Goal: Use online tool/utility: Utilize a website feature to perform a specific function

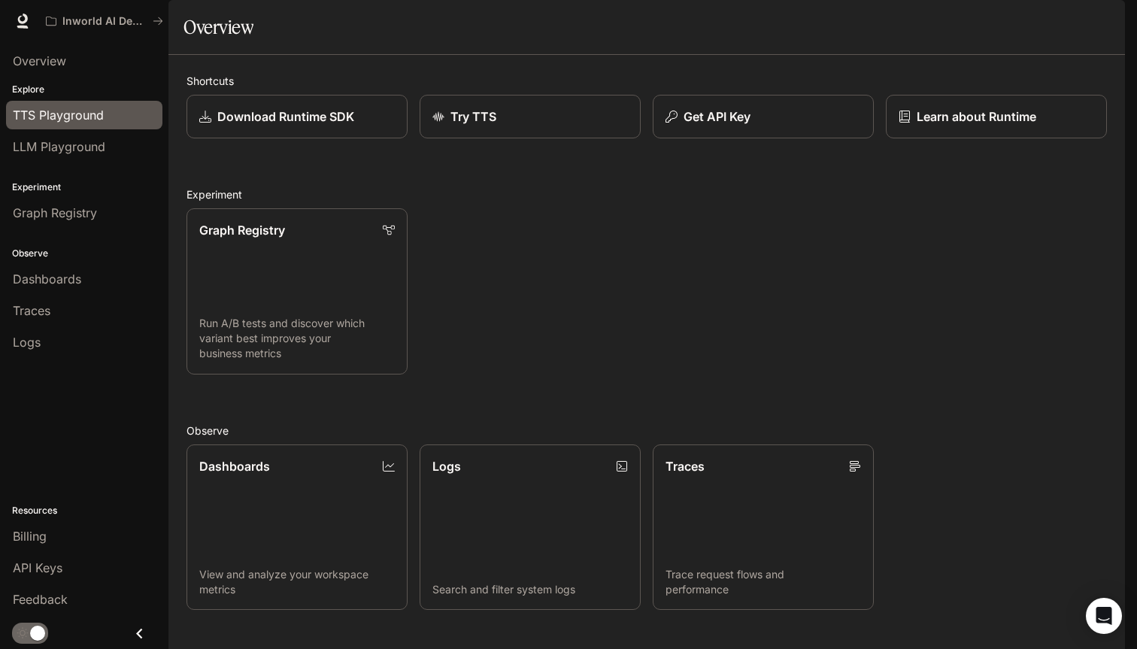
click at [77, 114] on span "TTS Playground" at bounding box center [58, 115] width 91 height 18
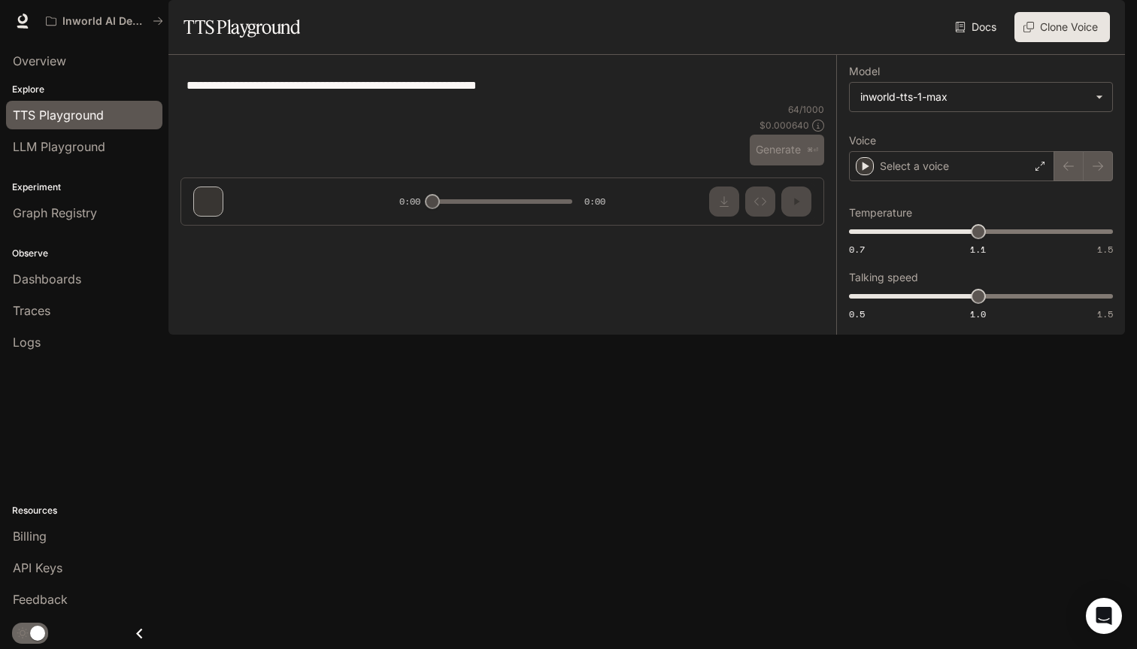
type textarea "**********"
type input "**********"
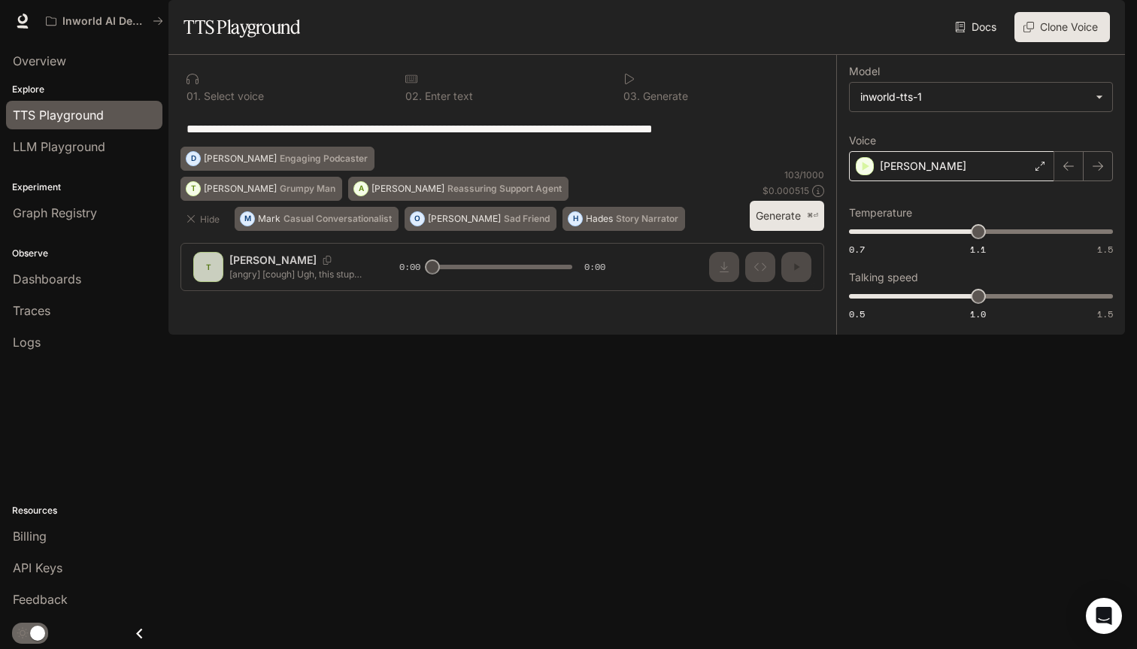
click at [918, 181] on div "[PERSON_NAME]" at bounding box center [951, 166] width 205 height 30
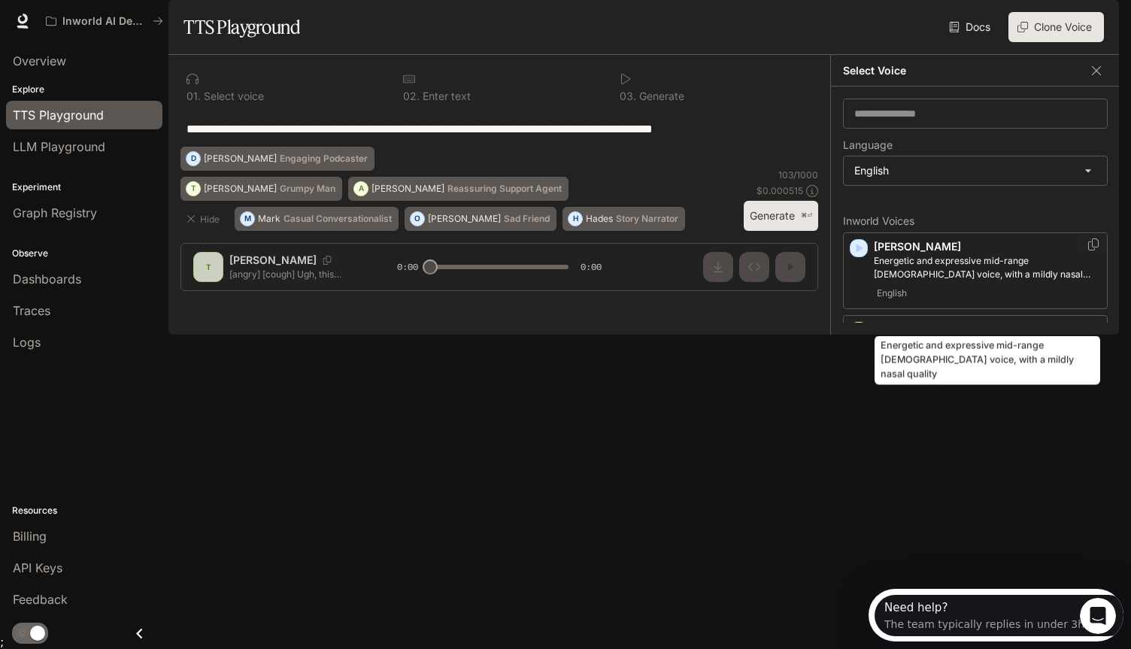
click at [922, 281] on p "Energetic and expressive mid-range [DEMOGRAPHIC_DATA] voice, with a mildly nasa…" at bounding box center [986, 267] width 227 height 27
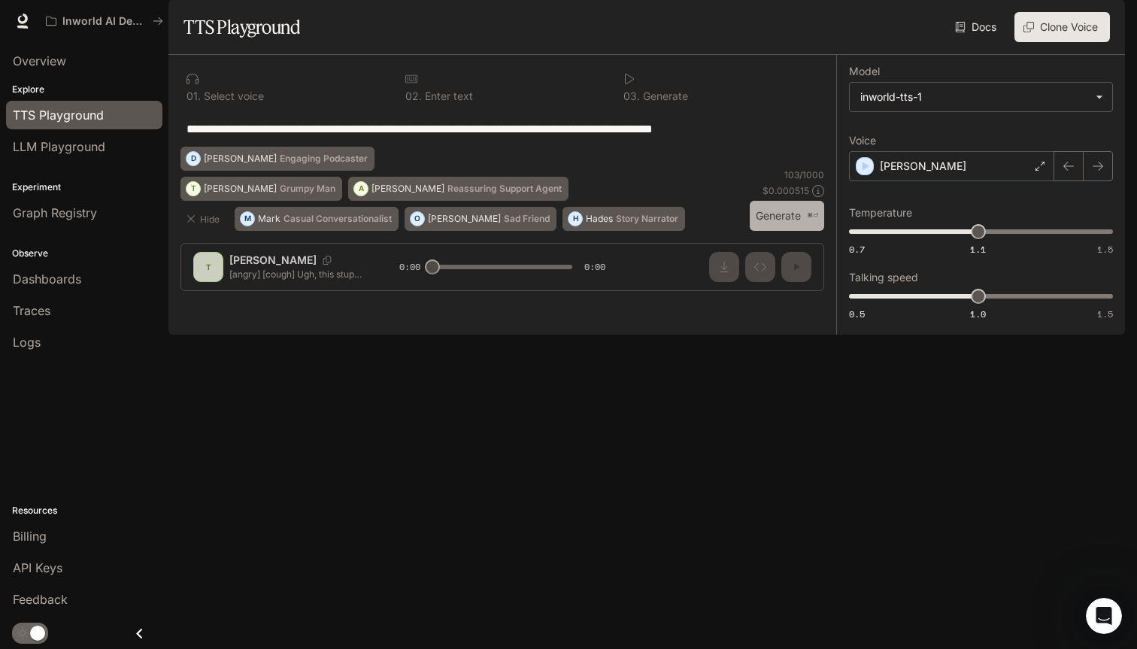
click at [769, 232] on button "Generate ⌘⏎" at bounding box center [786, 216] width 74 height 31
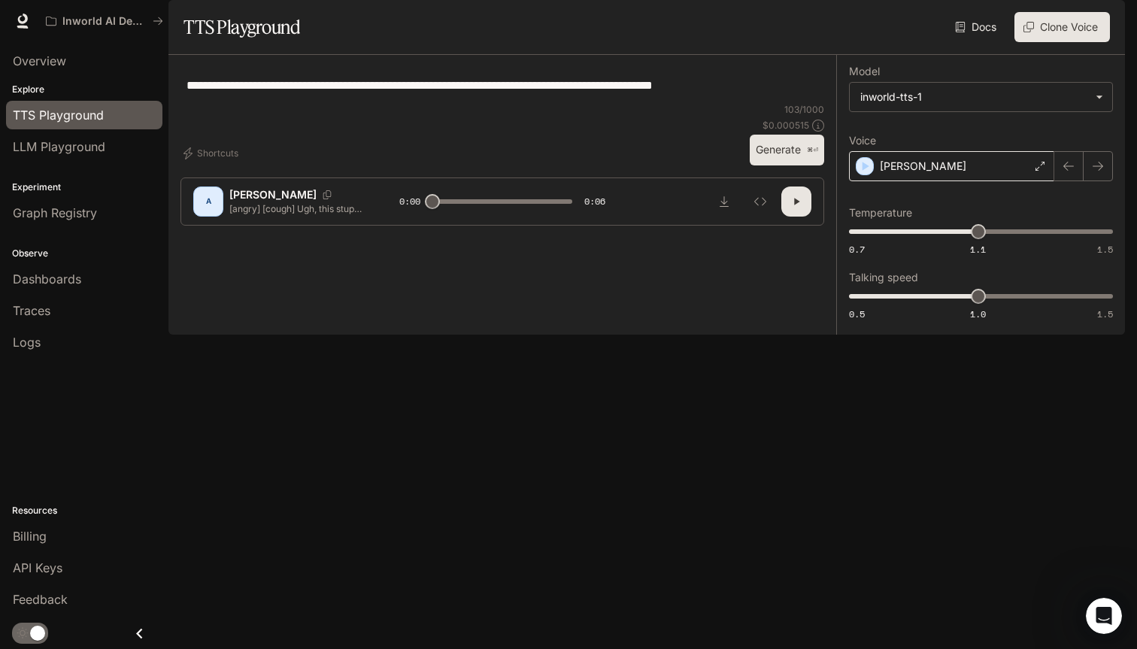
click at [954, 181] on div "[PERSON_NAME]" at bounding box center [951, 166] width 205 height 30
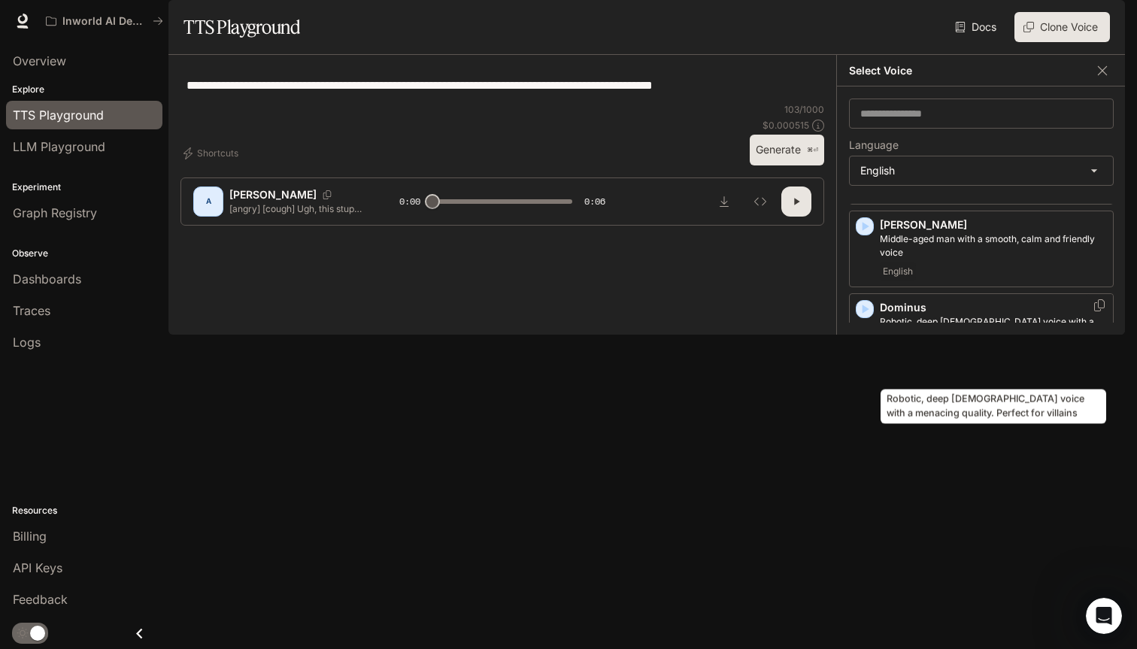
scroll to position [348, 0]
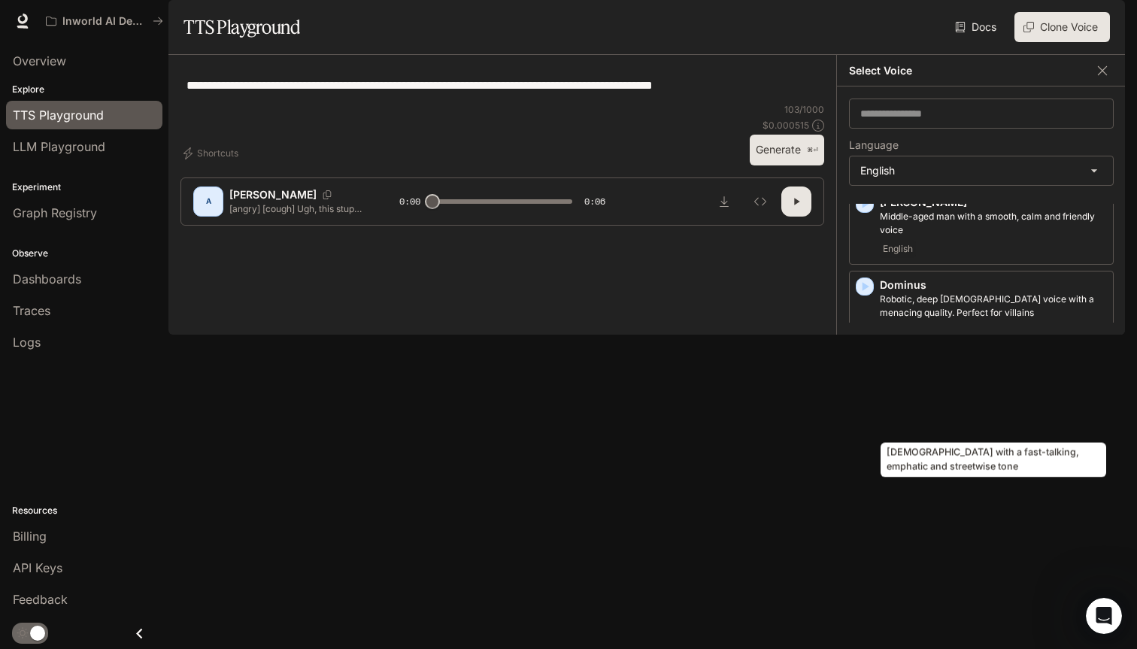
click at [946, 402] on p "[DEMOGRAPHIC_DATA] with a fast-talking, emphatic and streetwise tone" at bounding box center [992, 388] width 227 height 27
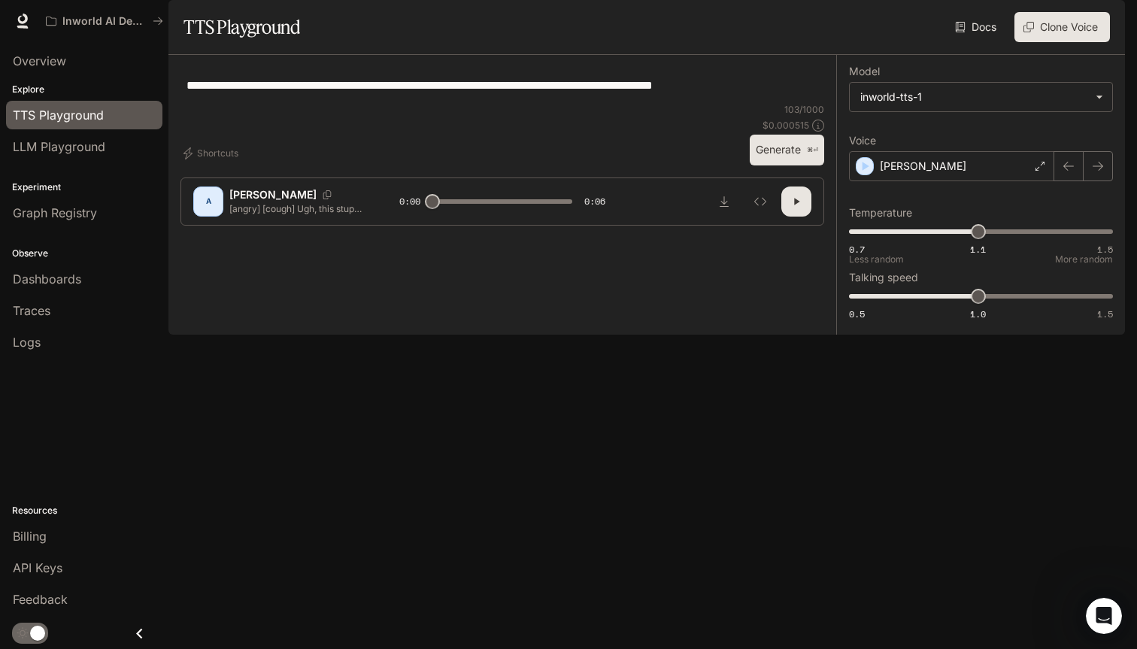
click at [792, 165] on button "Generate ⌘⏎" at bounding box center [786, 150] width 74 height 31
click at [791, 216] on button "button" at bounding box center [796, 201] width 30 height 30
click at [940, 181] on div "[PERSON_NAME]" at bounding box center [951, 166] width 205 height 30
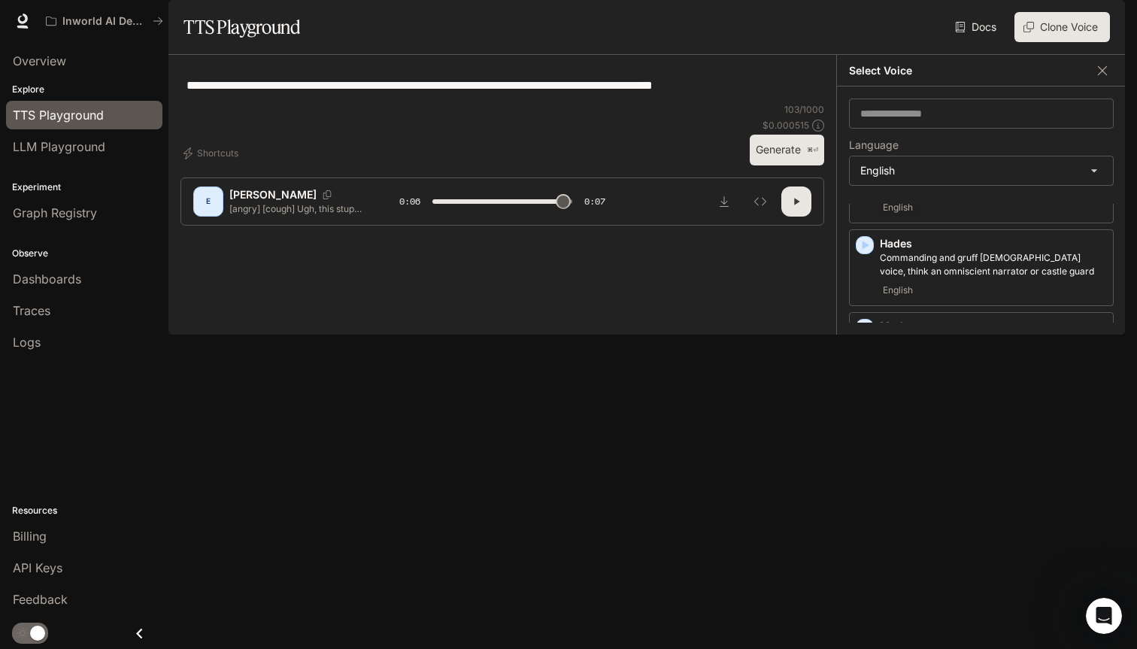
scroll to position [575, 0]
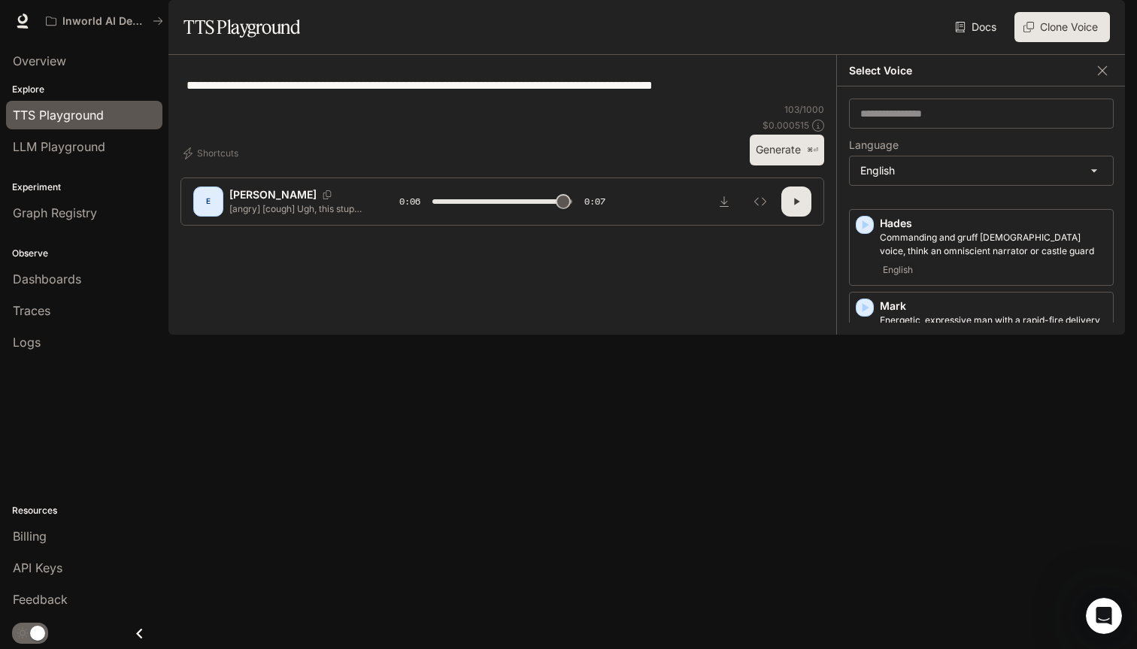
click at [940, 465] on p "Pixie" at bounding box center [992, 456] width 227 height 15
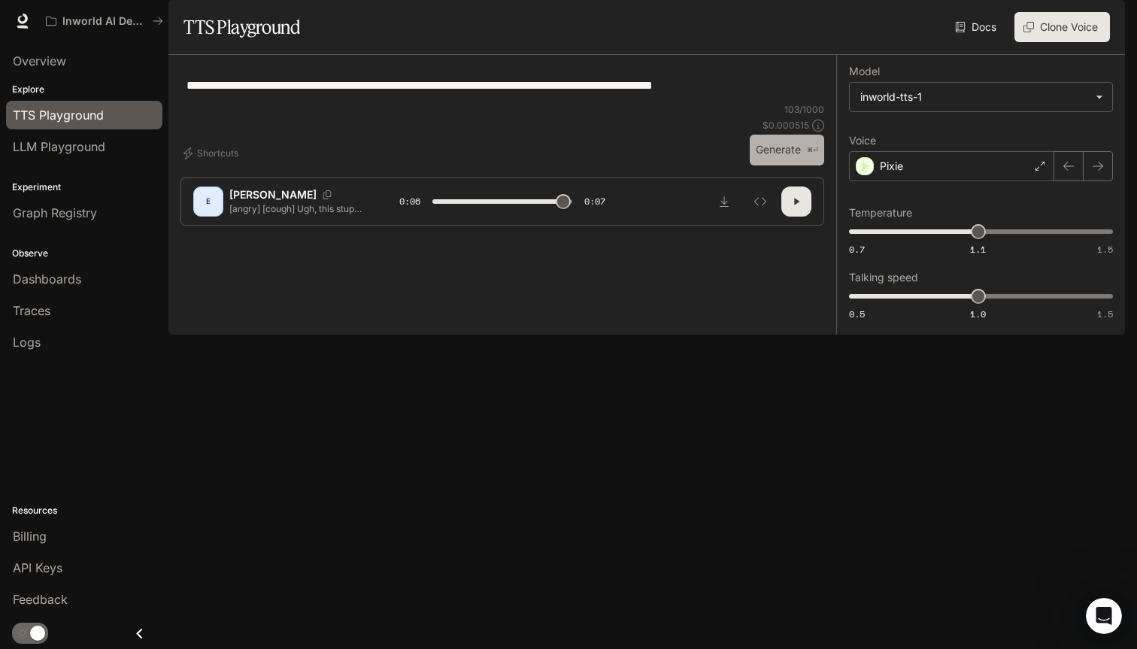
click at [798, 165] on button "Generate ⌘⏎" at bounding box center [786, 150] width 74 height 31
click at [922, 181] on div "Pixie" at bounding box center [951, 166] width 205 height 30
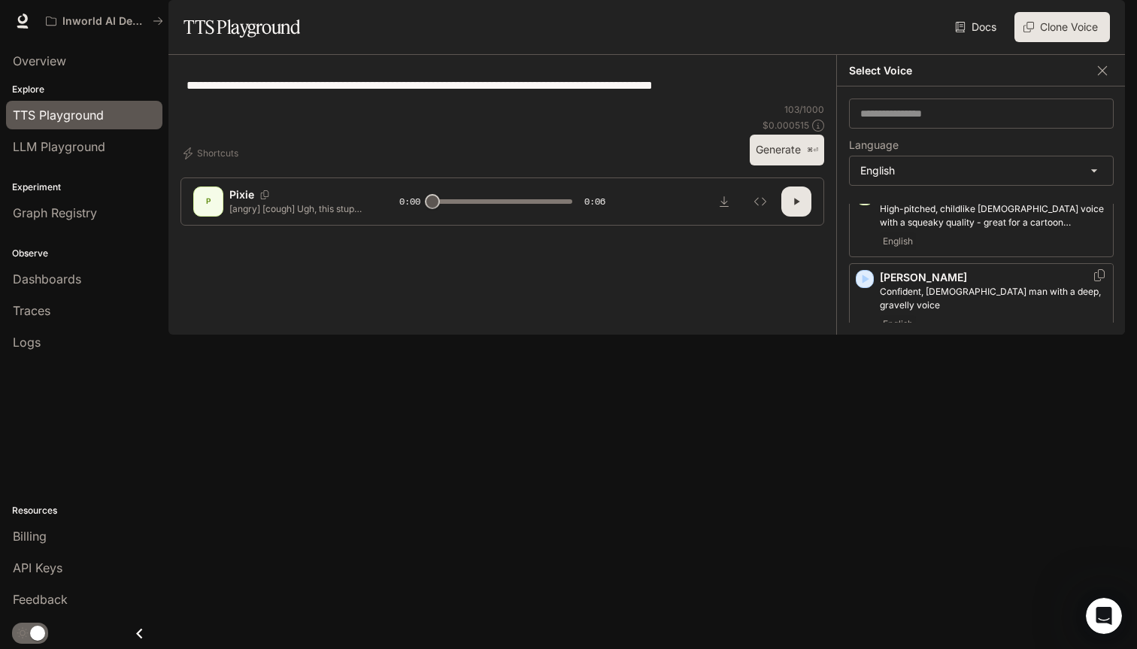
scroll to position [846, 0]
click at [939, 592] on p "Wendy" at bounding box center [992, 599] width 227 height 15
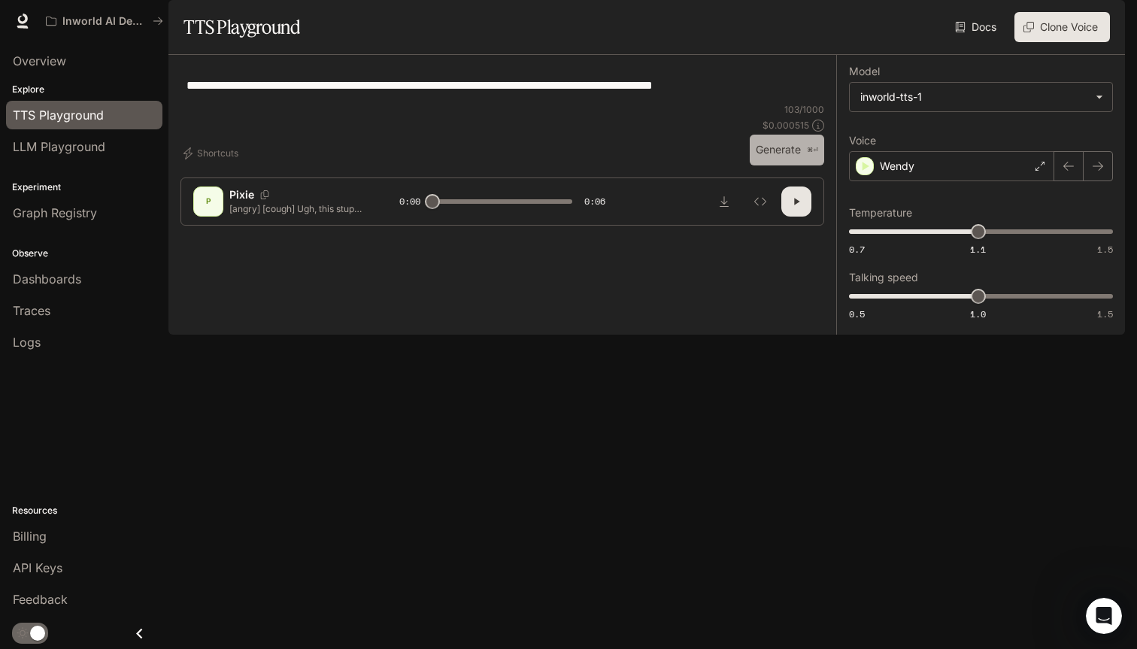
click at [778, 165] on button "Generate ⌘⏎" at bounding box center [786, 150] width 74 height 31
type input "*"
